Goal: Information Seeking & Learning: Stay updated

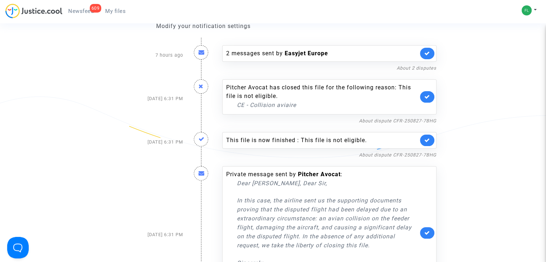
scroll to position [72, 0]
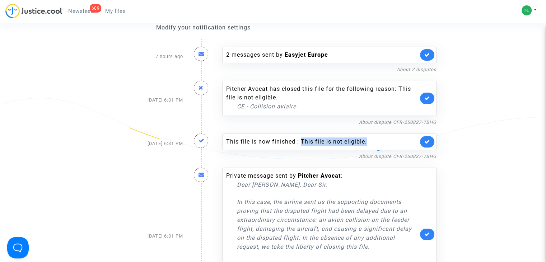
drag, startPoint x: 368, startPoint y: 141, endPoint x: 301, endPoint y: 142, distance: 67.8
click at [301, 142] on div "This file is now finished : This file is not eligible." at bounding box center [322, 141] width 192 height 9
click at [311, 208] on p "In this case, the airline sent us the supporting documents proving that the dis…" at bounding box center [327, 224] width 181 height 54
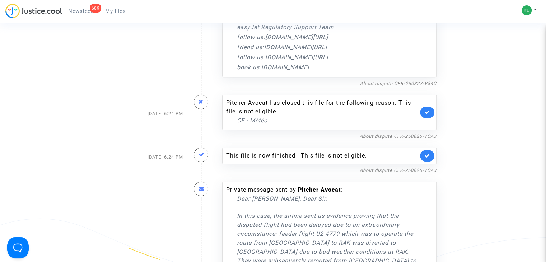
scroll to position [574, 0]
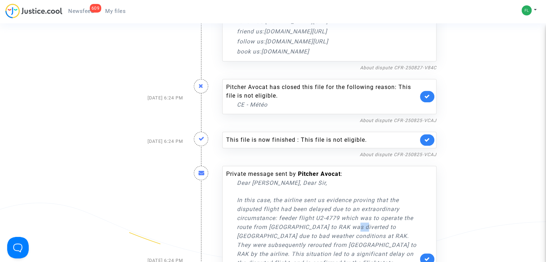
drag, startPoint x: 352, startPoint y: 225, endPoint x: 364, endPoint y: 226, distance: 12.2
click at [364, 226] on p "In this case, the airline sent us evidence proving that the disputed flight had…" at bounding box center [327, 236] width 181 height 81
drag, startPoint x: 313, startPoint y: 232, endPoint x: 302, endPoint y: 235, distance: 10.8
click at [302, 235] on p "In this case, the airline sent us evidence proving that the disputed flight had…" at bounding box center [327, 236] width 181 height 81
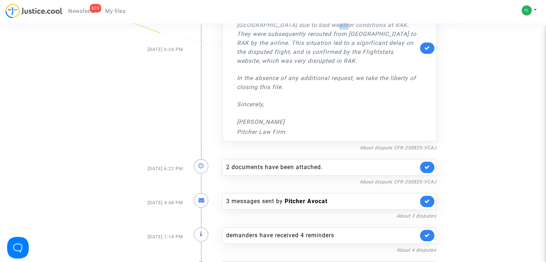
scroll to position [789, 0]
